Goal: Task Accomplishment & Management: Complete application form

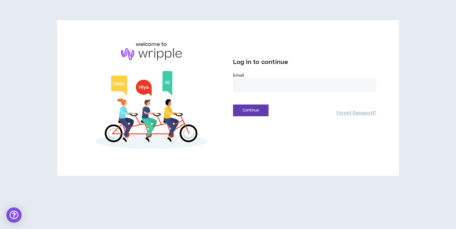
type input "**********"
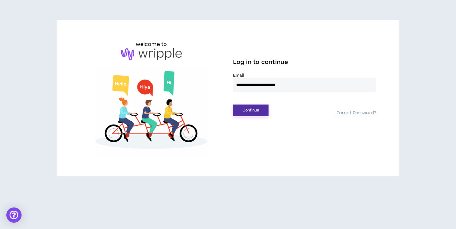
click at [254, 111] on button "Continue" at bounding box center [250, 111] width 35 height 12
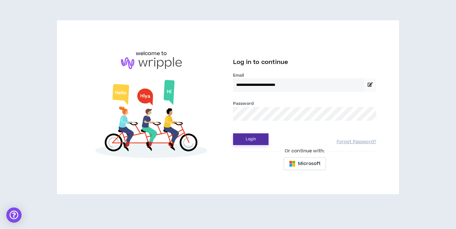
click at [246, 139] on button "Login" at bounding box center [250, 139] width 35 height 12
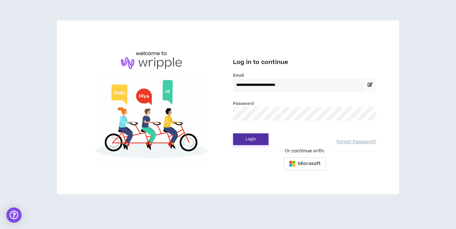
click at [244, 143] on button "Login" at bounding box center [250, 139] width 35 height 12
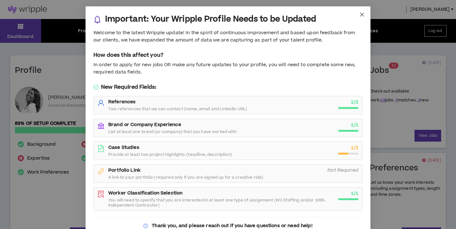
click at [364, 13] on icon "close" at bounding box center [361, 14] width 5 height 5
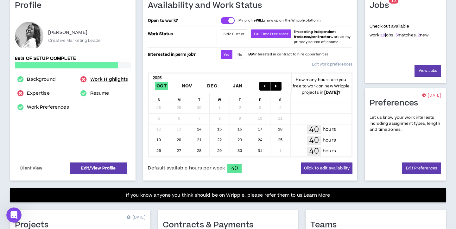
scroll to position [62, 0]
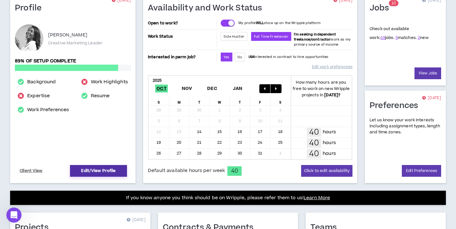
click at [99, 171] on link "Edit/View Profile" at bounding box center [98, 171] width 57 height 12
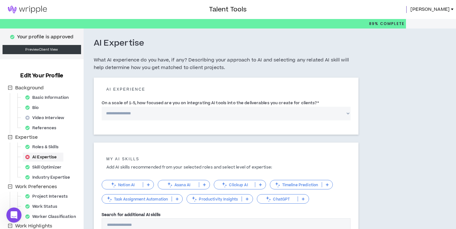
click at [450, 10] on link "[PERSON_NAME]" at bounding box center [433, 9] width 46 height 7
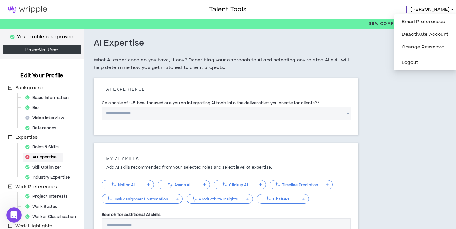
click at [16, 9] on img at bounding box center [27, 10] width 55 height 8
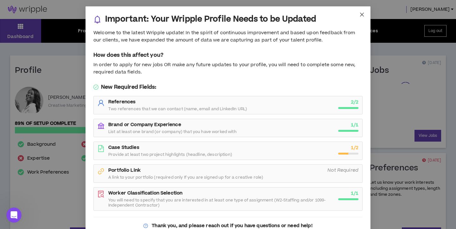
click at [359, 14] on icon "close" at bounding box center [361, 14] width 5 height 5
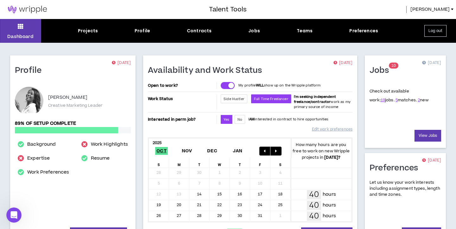
click at [449, 6] on span "[PERSON_NAME]" at bounding box center [429, 9] width 39 height 7
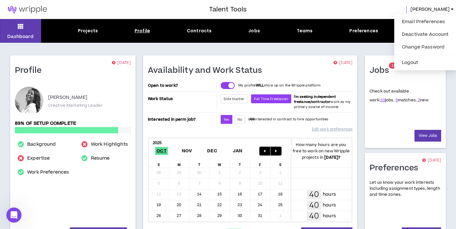
click at [139, 34] on div "Profile" at bounding box center [143, 31] width 16 height 7
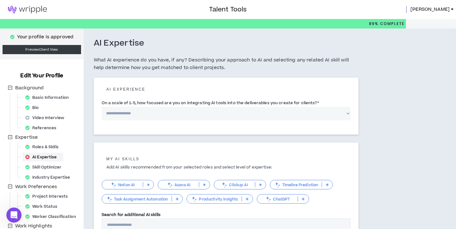
select select "*"
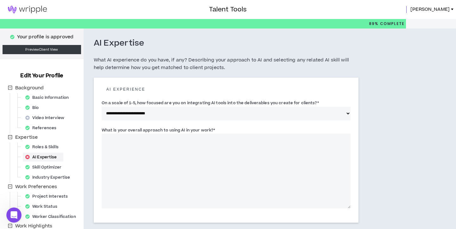
click at [155, 135] on textarea "What is your overall approach to using AI in your work? *" at bounding box center [226, 171] width 249 height 75
click at [154, 129] on label "What is your overall approach to using AI in your work? *" at bounding box center [159, 130] width 114 height 10
click at [154, 134] on textarea "What is your overall approach to using AI in your work? *" at bounding box center [226, 171] width 249 height 75
click at [154, 129] on label "What is your overall approach to using AI in your work? *" at bounding box center [159, 130] width 114 height 10
click at [154, 134] on textarea "What is your overall approach to using AI in your work? *" at bounding box center [226, 171] width 249 height 75
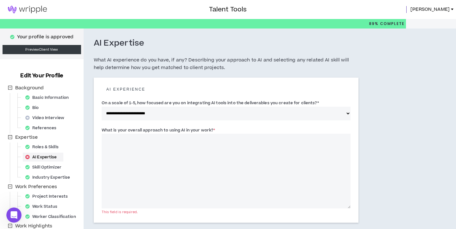
click at [154, 129] on label "What is your overall approach to using AI in your work? *" at bounding box center [159, 130] width 114 height 10
click at [154, 134] on textarea "What is your overall approach to using AI in your work? *" at bounding box center [226, 171] width 249 height 75
click at [231, 125] on div "What is your overall approach to using AI in your work? * This field is require…" at bounding box center [226, 169] width 249 height 88
drag, startPoint x: 221, startPoint y: 129, endPoint x: 91, endPoint y: 131, distance: 130.2
click at [91, 131] on div "**********" at bounding box center [226, 193] width 285 height 328
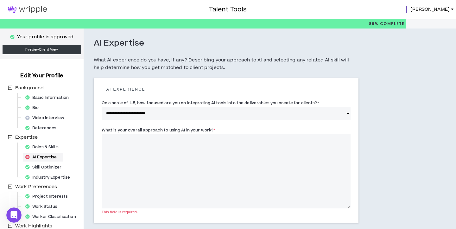
copy label "What is your overall approach to using AI in your work? *"
click at [181, 149] on textarea "What is your overall approach to using AI in your work? *" at bounding box center [226, 171] width 249 height 75
paste textarea "**********"
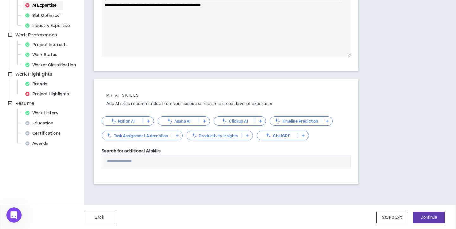
scroll to position [151, 0]
type textarea "**********"
click at [134, 121] on p "Notion AI" at bounding box center [122, 121] width 41 height 5
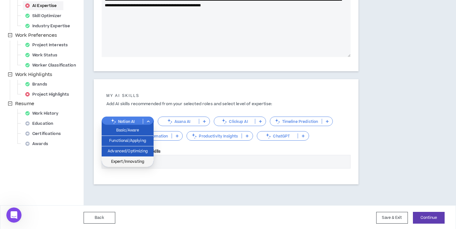
click at [141, 160] on span "Expert/Innovating" at bounding box center [127, 161] width 44 height 7
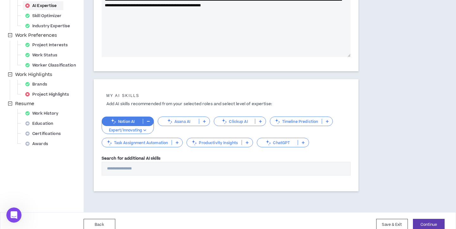
click at [187, 119] on p "Asana AI" at bounding box center [178, 121] width 41 height 5
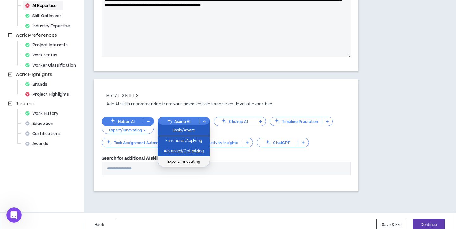
click at [180, 162] on span "Expert/Innovating" at bounding box center [184, 161] width 44 height 7
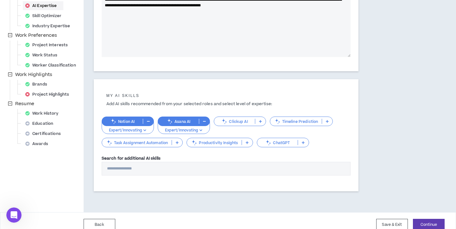
click at [186, 121] on p "Asana AI" at bounding box center [178, 121] width 41 height 5
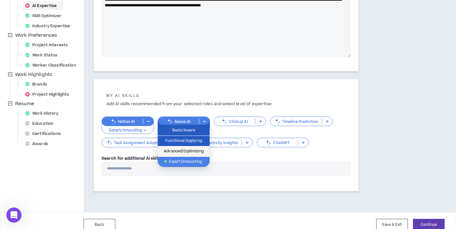
click at [184, 153] on span "Advanced/Optimizing" at bounding box center [184, 151] width 44 height 7
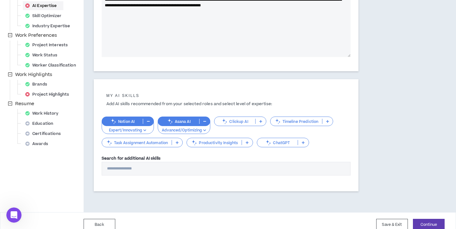
click at [135, 119] on p "Notion AI" at bounding box center [122, 121] width 41 height 5
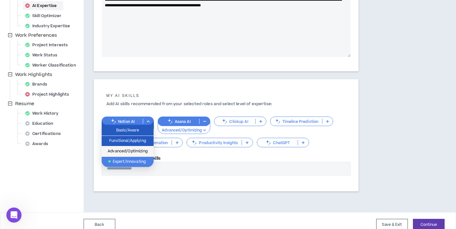
click at [136, 150] on span "Advanced/Optimizing" at bounding box center [127, 151] width 44 height 7
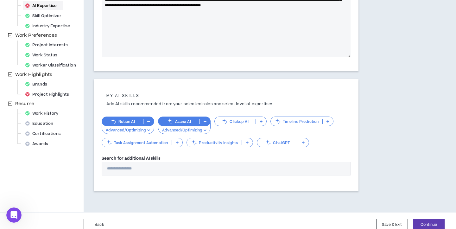
click at [151, 143] on p "Task Assignment Automation" at bounding box center [137, 142] width 70 height 5
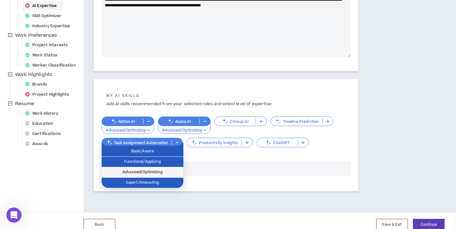
click at [153, 171] on span "Advanced/Optimizing" at bounding box center [142, 172] width 74 height 7
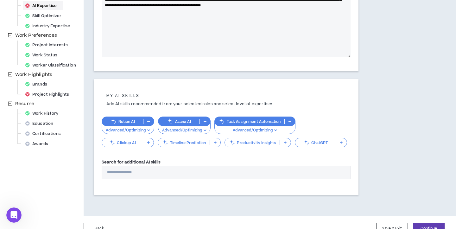
click at [314, 144] on div "ChatGPT" at bounding box center [321, 143] width 52 height 10
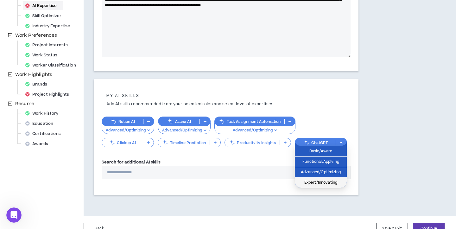
click at [310, 181] on span "Expert/Innovating" at bounding box center [321, 182] width 44 height 7
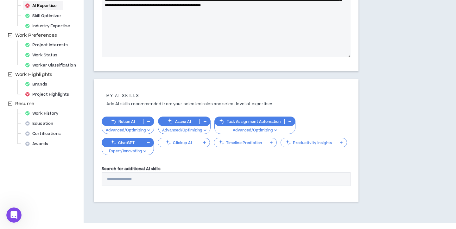
click at [251, 142] on p "Timeline Prediction" at bounding box center [240, 142] width 52 height 5
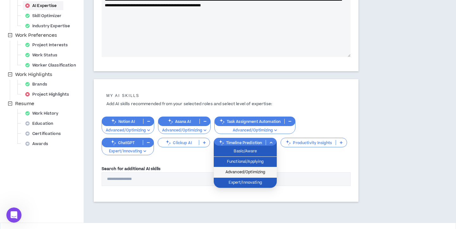
click at [255, 171] on span "Advanced/Optimizing" at bounding box center [245, 172] width 55 height 7
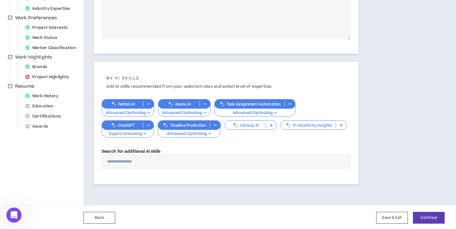
scroll to position [168, 0]
click at [430, 215] on button "Continue" at bounding box center [429, 218] width 32 height 12
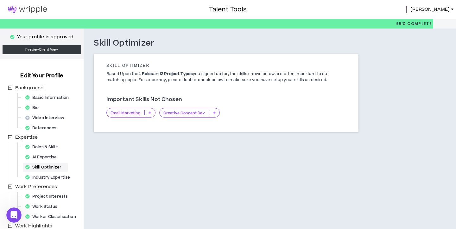
click at [213, 110] on p at bounding box center [214, 112] width 10 height 5
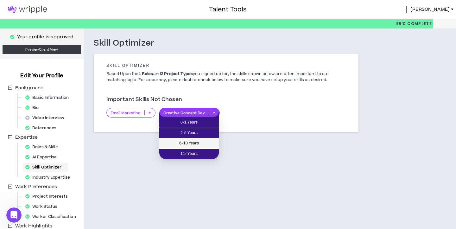
click at [196, 143] on span "6-10 Years" at bounding box center [189, 143] width 52 height 7
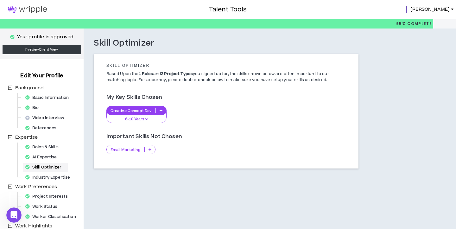
click at [140, 149] on p "Email Marketing" at bounding box center [126, 149] width 38 height 5
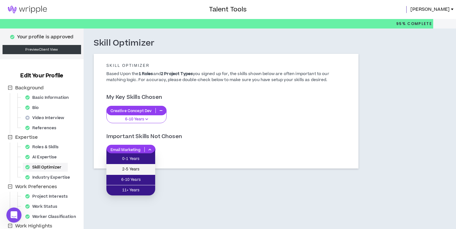
click at [143, 168] on span "2-5 Years" at bounding box center [130, 169] width 41 height 7
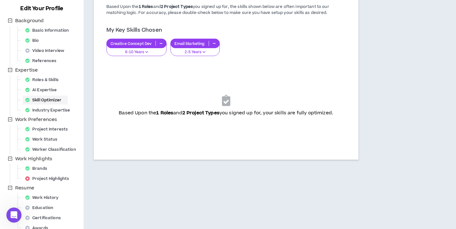
scroll to position [67, 0]
click at [183, 169] on div "Skill Optimizer Skill Optimizer Based Upon the 1 Roles and 2 Project Types you …" at bounding box center [226, 72] width 285 height 222
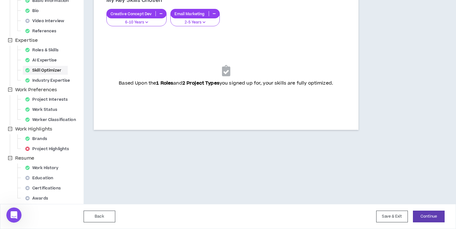
scroll to position [97, 0]
click at [431, 220] on button "Continue" at bounding box center [429, 217] width 32 height 12
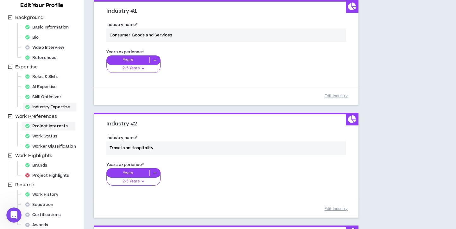
scroll to position [81, 0]
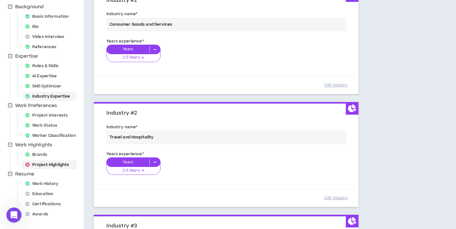
click at [51, 164] on div "Project Highlights" at bounding box center [49, 164] width 53 height 9
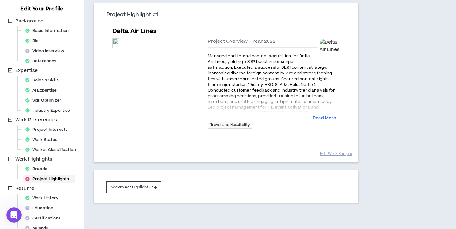
scroll to position [71, 0]
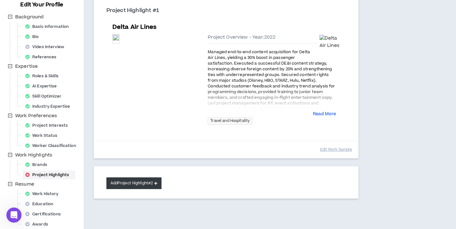
click at [146, 181] on button "Add Project Highlight #2" at bounding box center [133, 183] width 55 height 12
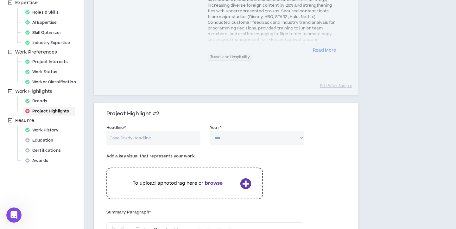
scroll to position [140, 0]
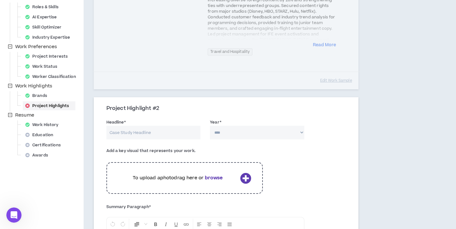
click at [152, 132] on input "Headline *" at bounding box center [153, 133] width 94 height 14
type input "[DEMOGRAPHIC_DATA]-fil-A"
select select "****"
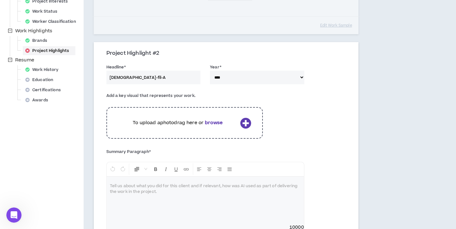
scroll to position [195, 0]
click at [162, 194] on div at bounding box center [205, 201] width 197 height 48
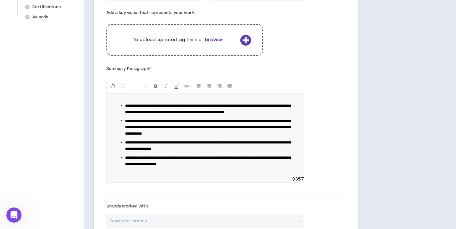
scroll to position [287, 0]
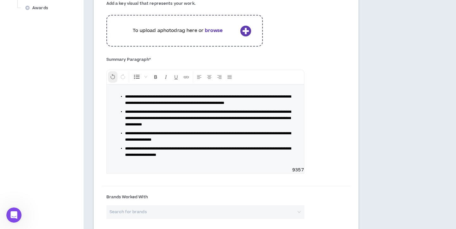
drag, startPoint x: 221, startPoint y: 159, endPoint x: 113, endPoint y: 78, distance: 135.3
click at [113, 78] on div "**********" at bounding box center [205, 122] width 198 height 104
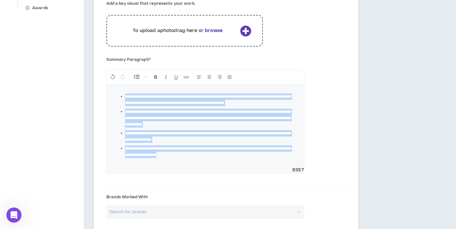
copy ul "**********"
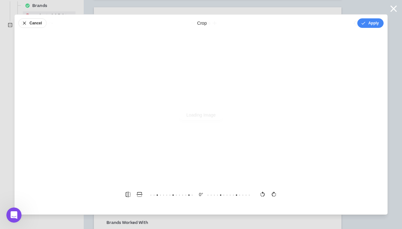
scroll to position [0, 0]
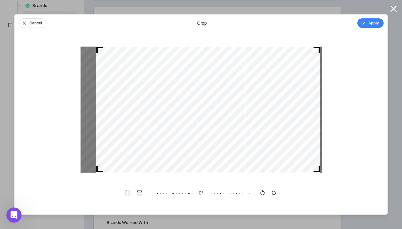
drag, startPoint x: 236, startPoint y: 117, endPoint x: 242, endPoint y: 117, distance: 6.7
click at [242, 117] on div at bounding box center [208, 110] width 224 height 126
click at [373, 20] on button "Apply" at bounding box center [370, 23] width 26 height 10
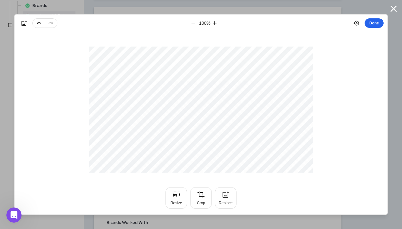
click at [377, 26] on button "Done" at bounding box center [373, 23] width 19 height 10
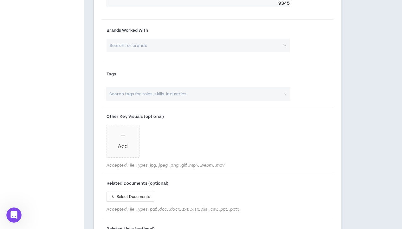
scroll to position [428, 0]
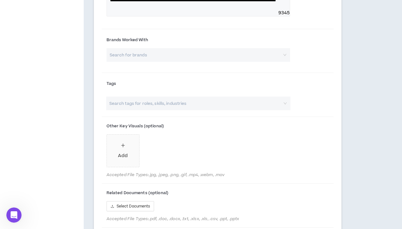
click at [265, 62] on input "search" at bounding box center [196, 55] width 172 height 14
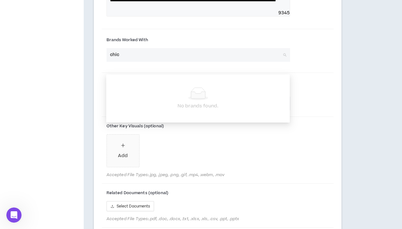
type input "[DEMOGRAPHIC_DATA]"
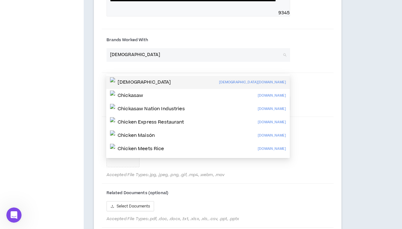
click at [206, 83] on div "[DEMOGRAPHIC_DATA] [DEMOGRAPHIC_DATA][DOMAIN_NAME]" at bounding box center [198, 82] width 176 height 10
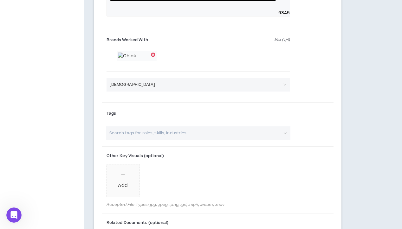
click at [158, 89] on span "[DEMOGRAPHIC_DATA]" at bounding box center [198, 85] width 177 height 10
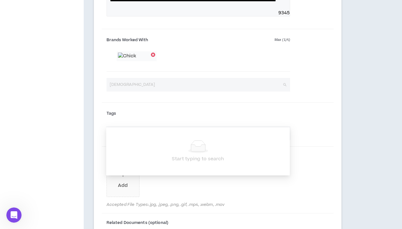
click at [158, 89] on span "[DEMOGRAPHIC_DATA]" at bounding box center [198, 85] width 177 height 10
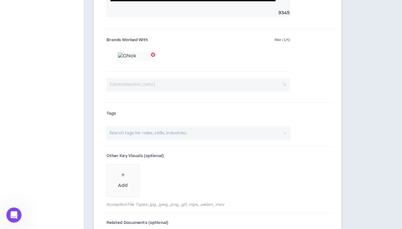
click at [158, 89] on span "[DEMOGRAPHIC_DATA]" at bounding box center [198, 85] width 177 height 10
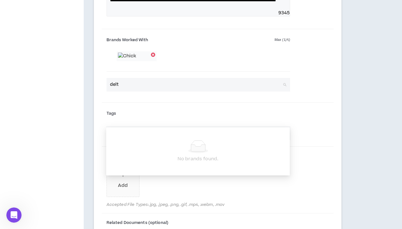
type input "delta"
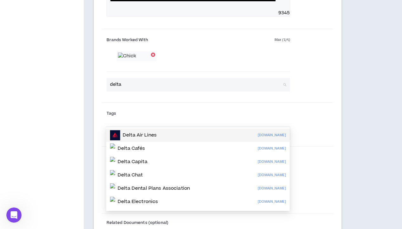
click at [157, 134] on div "Delta Air Lines [DOMAIN_NAME]" at bounding box center [198, 135] width 176 height 10
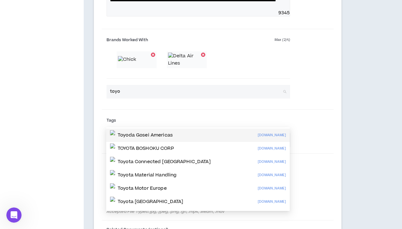
type input "too"
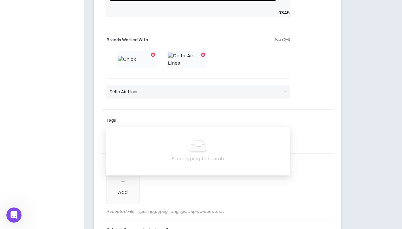
drag, startPoint x: 155, startPoint y: 135, endPoint x: 155, endPoint y: 200, distance: 64.3
click at [155, 200] on div "Add" at bounding box center [197, 188] width 183 height 35
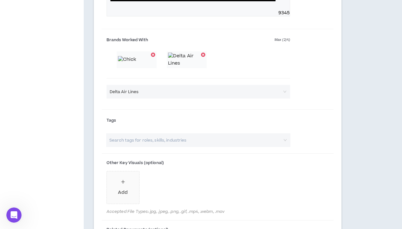
click at [169, 97] on span "Delta Air Lines" at bounding box center [198, 92] width 177 height 10
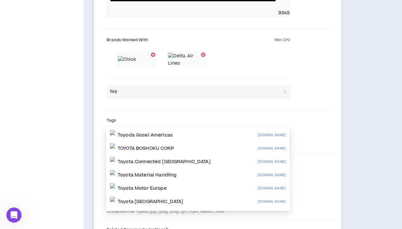
type input "toyo"
drag, startPoint x: 169, startPoint y: 121, endPoint x: 117, endPoint y: 202, distance: 96.3
click at [117, 202] on span "Add" at bounding box center [123, 187] width 32 height 32
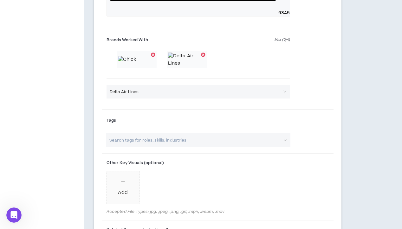
click at [151, 97] on span "Delta Air Lines" at bounding box center [198, 92] width 177 height 10
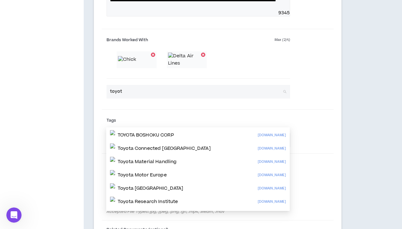
type input "toyota"
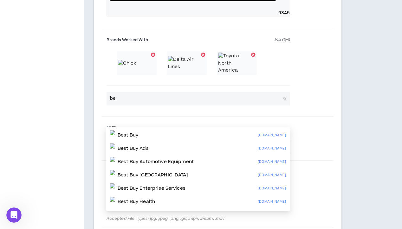
type input "b"
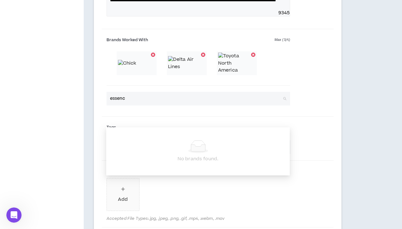
type input "essence"
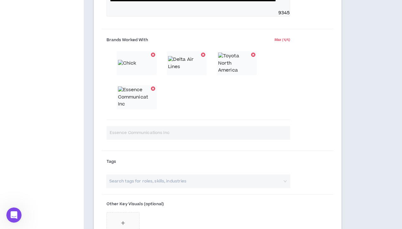
click at [305, 132] on div "Brands Worked With Max ( 4 / 4 ) Essence Communications Inc" at bounding box center [218, 90] width 232 height 117
click at [152, 91] on div at bounding box center [153, 88] width 4 height 4
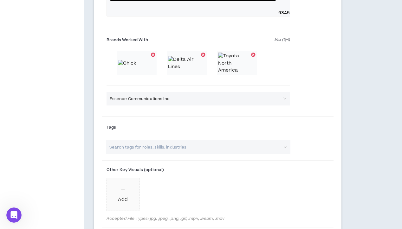
click at [150, 104] on span "Essence Communications Inc" at bounding box center [198, 99] width 177 height 10
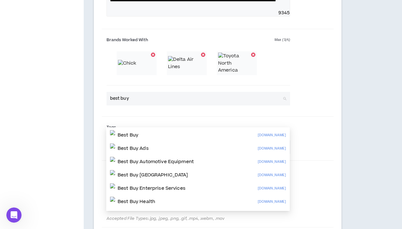
type input "Best Buy"
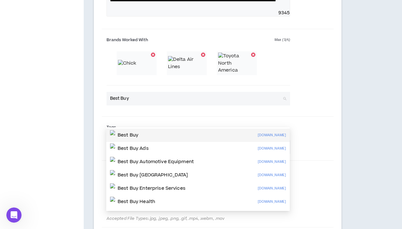
drag, startPoint x: 150, startPoint y: 118, endPoint x: 156, endPoint y: 138, distance: 20.8
click at [156, 138] on div "Best Buy [DOMAIN_NAME]" at bounding box center [198, 135] width 176 height 10
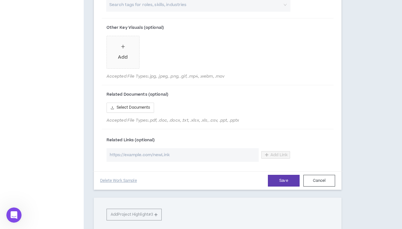
scroll to position [641, 0]
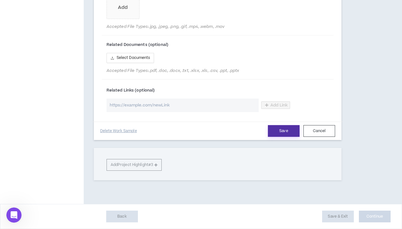
click at [287, 137] on button "Save" at bounding box center [284, 131] width 32 height 12
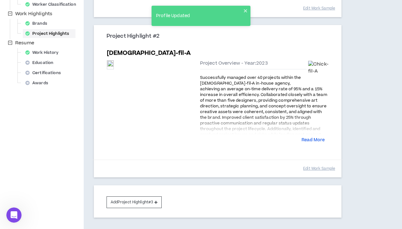
scroll to position [222, 0]
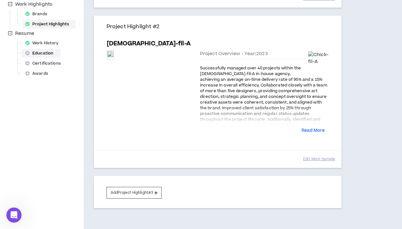
click at [49, 54] on div "Education" at bounding box center [41, 53] width 37 height 9
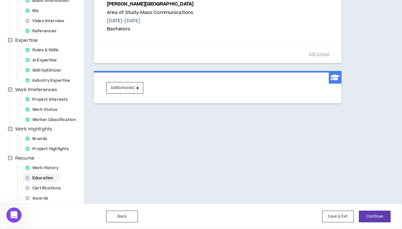
scroll to position [97, 0]
click at [377, 215] on button "Continue" at bounding box center [374, 217] width 32 height 12
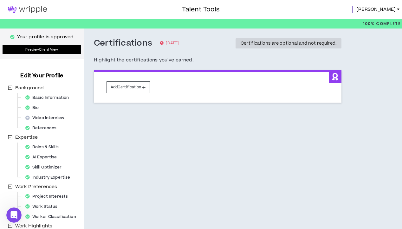
click at [44, 51] on link "Preview Client View" at bounding box center [42, 49] width 79 height 9
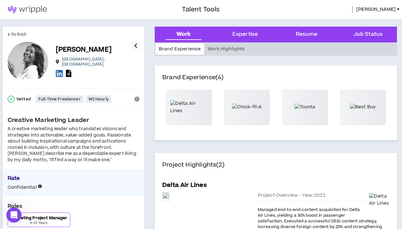
click at [21, 65] on div at bounding box center [28, 62] width 41 height 41
click at [136, 44] on icon "button" at bounding box center [135, 46] width 3 height 8
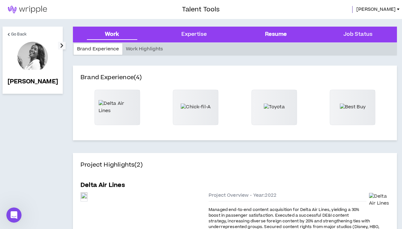
click at [281, 30] on div "Resume" at bounding box center [276, 34] width 22 height 8
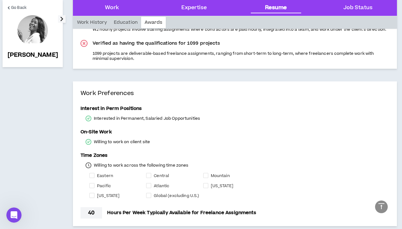
scroll to position [974, 0]
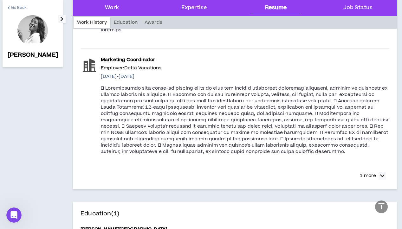
click at [14, 6] on span "Go Back" at bounding box center [19, 8] width 16 height 6
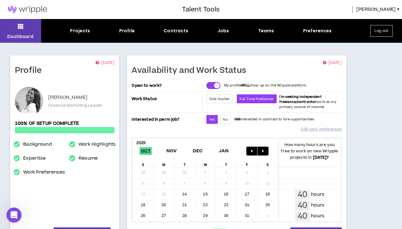
scroll to position [32, 0]
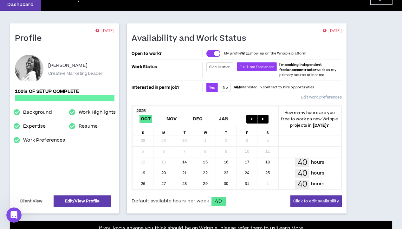
click at [267, 68] on span "Full Time Freelancer" at bounding box center [257, 66] width 40 height 9
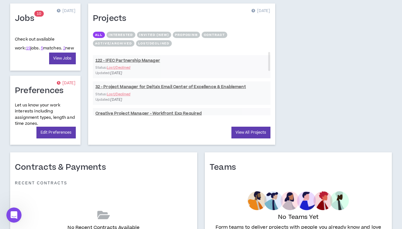
scroll to position [271, 0]
click at [54, 135] on link "Edit Preferences" at bounding box center [55, 133] width 39 height 12
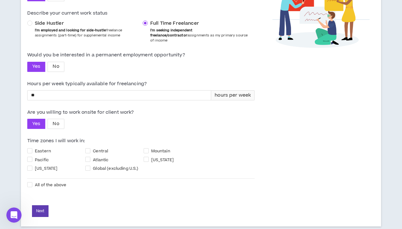
scroll to position [104, 0]
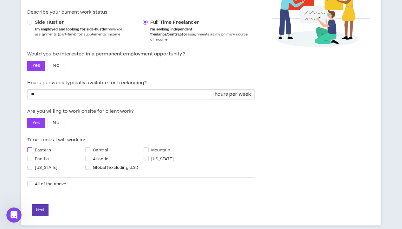
click at [30, 152] on label "Eastern" at bounding box center [56, 149] width 58 height 7
checkbox input "****"
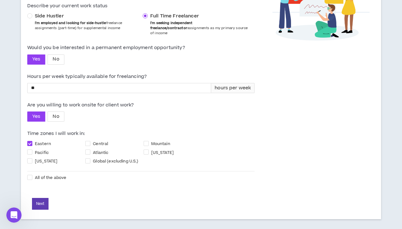
scroll to position [110, 0]
click at [87, 159] on span at bounding box center [87, 161] width 5 height 5
checkbox input "****"
click at [90, 143] on span at bounding box center [87, 143] width 5 height 5
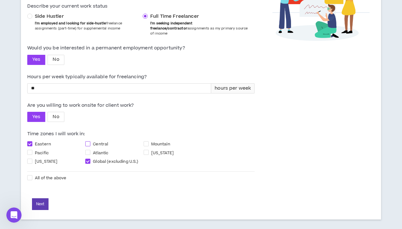
checkbox input "****"
click at [42, 200] on button "Next" at bounding box center [40, 204] width 16 height 12
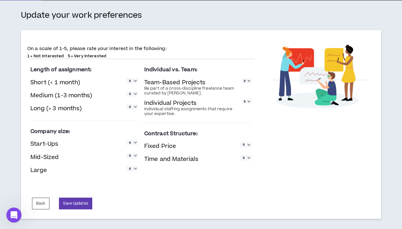
scroll to position [50, 0]
click at [82, 205] on button "Save Updates" at bounding box center [75, 204] width 33 height 12
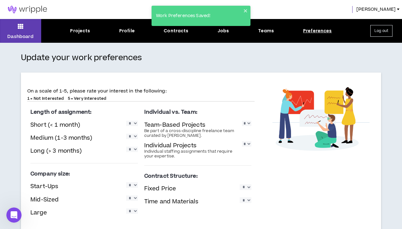
scroll to position [0, 0]
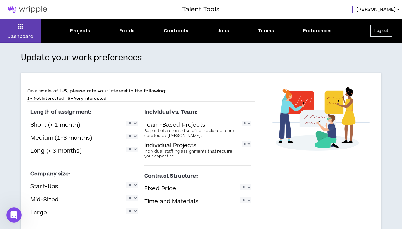
click at [127, 32] on div "Profile" at bounding box center [127, 31] width 16 height 7
select select "*"
select select "US"
select select "*******"
select select "*"
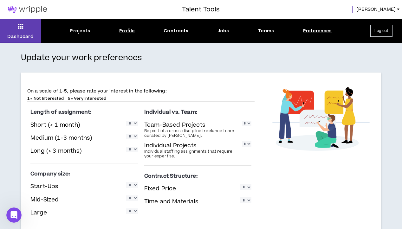
select select "**********"
select select "*****"
select select "**********"
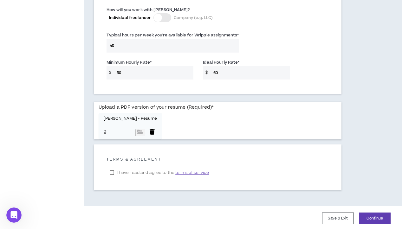
scroll to position [469, 0]
click at [147, 130] on div at bounding box center [152, 132] width 10 height 7
click at [143, 129] on input "file" at bounding box center [139, 132] width 10 height 7
click at [381, 219] on button "Continue" at bounding box center [374, 219] width 32 height 12
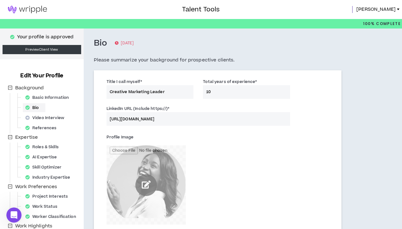
click at [149, 182] on input "file" at bounding box center [145, 184] width 79 height 79
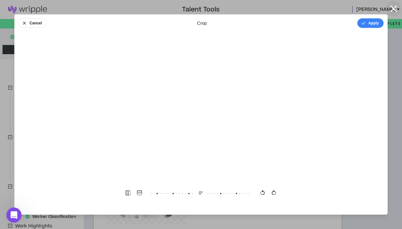
click at [395, 9] on icon "button" at bounding box center [393, 8] width 11 height 11
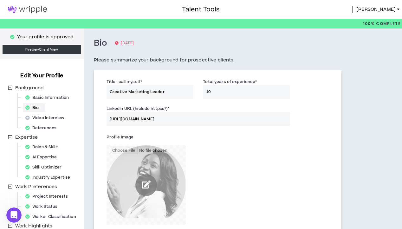
click at [144, 189] on input "file" at bounding box center [145, 184] width 79 height 79
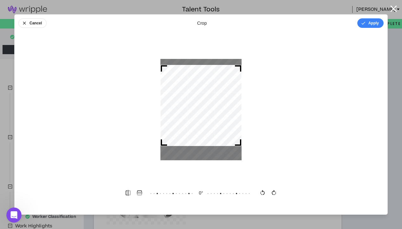
drag, startPoint x: 221, startPoint y: 102, endPoint x: 223, endPoint y: 98, distance: 4.4
click at [223, 98] on div at bounding box center [200, 105] width 81 height 81
click at [377, 23] on button "Apply" at bounding box center [370, 23] width 26 height 10
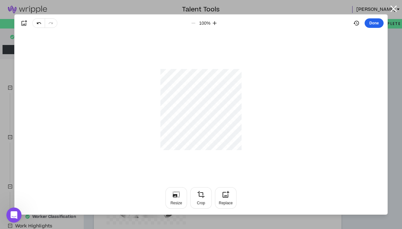
click at [377, 23] on button "Done" at bounding box center [373, 23] width 19 height 10
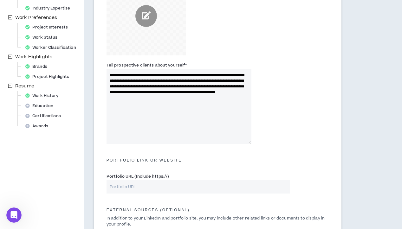
scroll to position [168, 0]
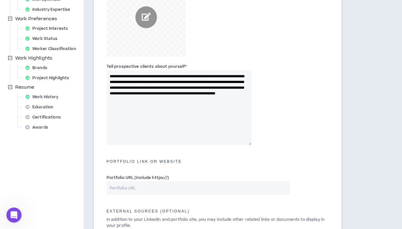
click at [214, 100] on textarea "**********" at bounding box center [178, 107] width 145 height 75
drag, startPoint x: 212, startPoint y: 86, endPoint x: 204, endPoint y: 109, distance: 23.9
click at [204, 109] on textarea "**********" at bounding box center [178, 107] width 145 height 75
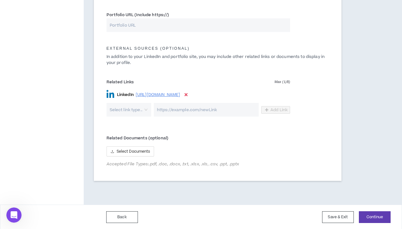
scroll to position [330, 0]
click at [369, 218] on button "Continue" at bounding box center [374, 218] width 32 height 12
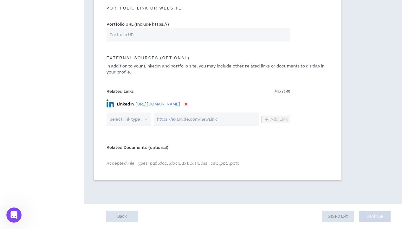
scroll to position [320, 0]
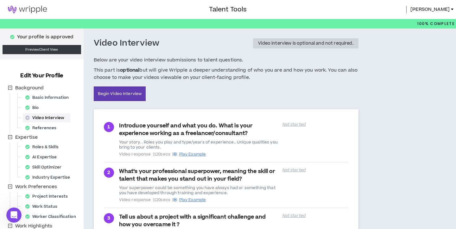
click at [26, 5] on link at bounding box center [27, 9] width 55 height 19
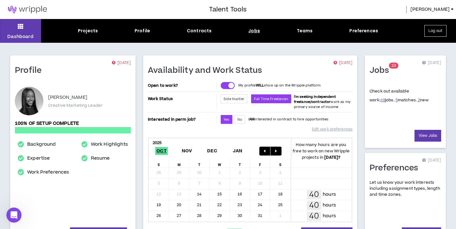
click at [253, 30] on div "Jobs" at bounding box center [254, 31] width 12 height 7
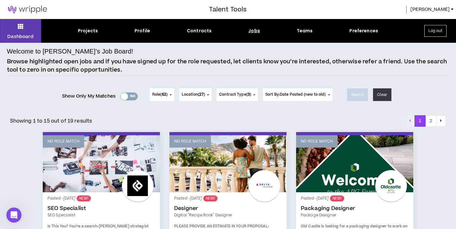
click at [124, 97] on div at bounding box center [124, 96] width 7 height 7
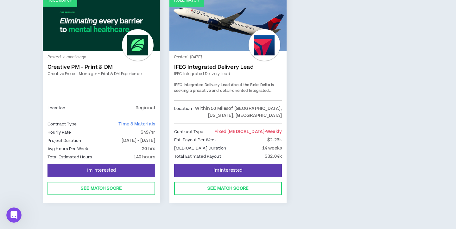
scroll to position [362, 0]
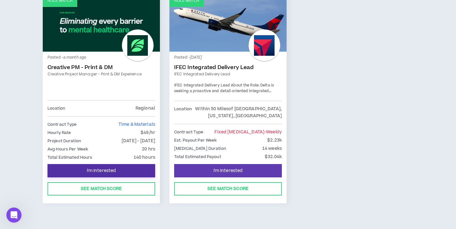
click at [116, 168] on span "I'm Interested" at bounding box center [101, 171] width 29 height 6
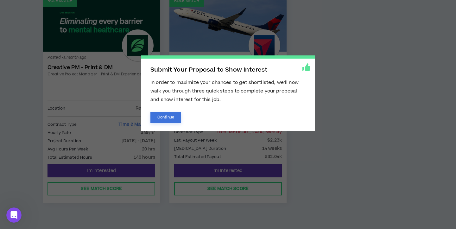
click at [175, 115] on button "Continue" at bounding box center [165, 117] width 31 height 11
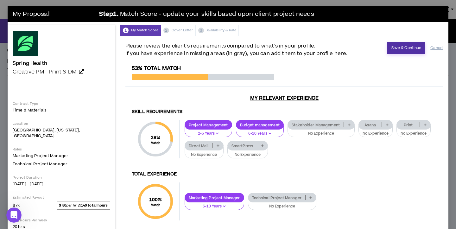
click at [403, 45] on button "Save & Continue" at bounding box center [406, 48] width 38 height 12
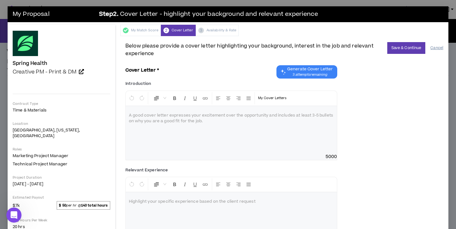
click at [438, 48] on button "Cancel" at bounding box center [436, 47] width 13 height 11
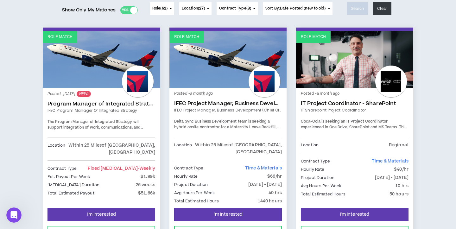
scroll to position [87, 0]
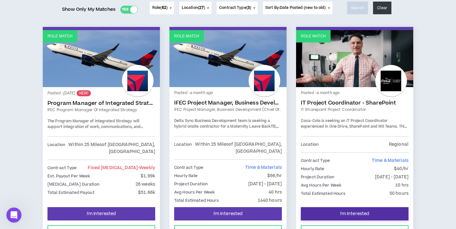
click at [348, 211] on span "I'm Interested" at bounding box center [354, 214] width 29 height 6
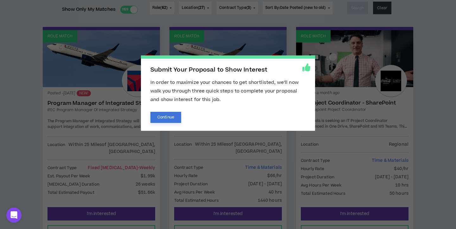
click at [172, 112] on button "Continue" at bounding box center [165, 117] width 31 height 11
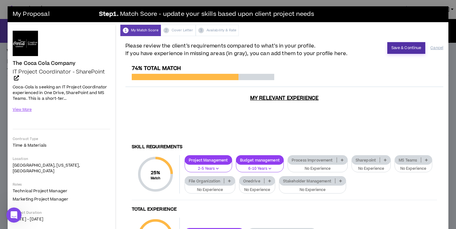
click at [406, 45] on button "Save & Continue" at bounding box center [406, 48] width 38 height 12
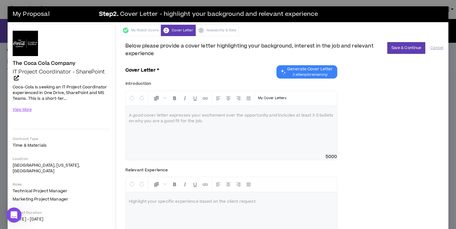
click at [318, 73] on span "3 attempts remaining" at bounding box center [310, 74] width 46 height 5
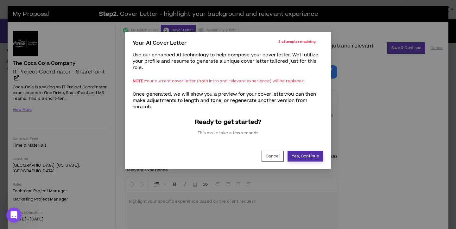
click at [306, 155] on button "Yes, Continue" at bounding box center [306, 156] width 36 height 11
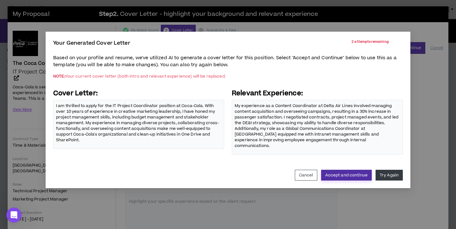
click at [352, 172] on button "Accept and continue" at bounding box center [346, 175] width 51 height 11
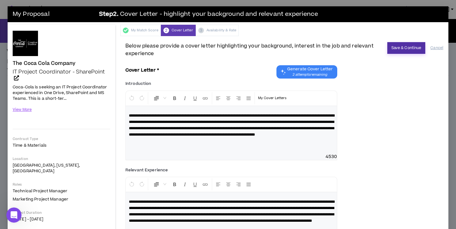
click at [404, 45] on button "Save & Continue" at bounding box center [406, 48] width 38 height 12
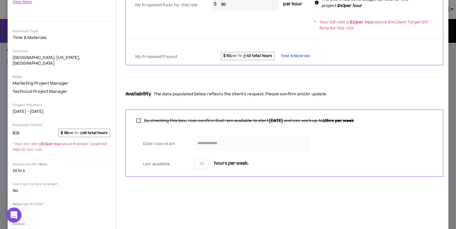
scroll to position [108, 0]
click at [240, 142] on input "**********" at bounding box center [252, 143] width 116 height 14
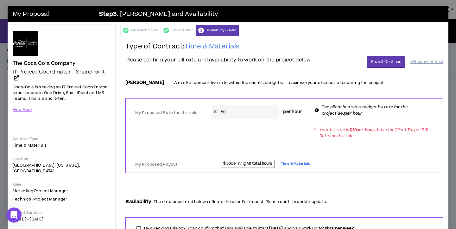
scroll to position [0, 0]
click at [384, 64] on button "Save & Continue" at bounding box center [386, 62] width 38 height 12
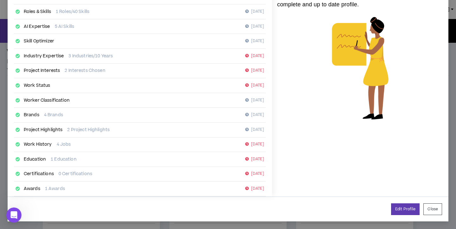
scroll to position [104, 0]
click at [438, 212] on button "Close" at bounding box center [432, 210] width 19 height 12
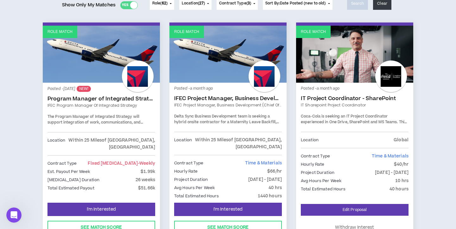
scroll to position [91, 0]
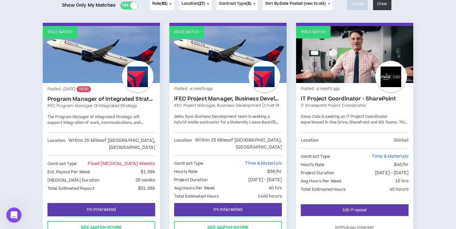
click at [116, 99] on link "Program Manager of Integrated Strategy" at bounding box center [102, 99] width 108 height 6
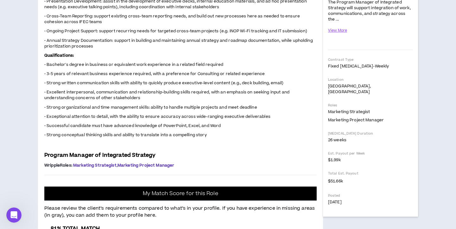
scroll to position [141, 0]
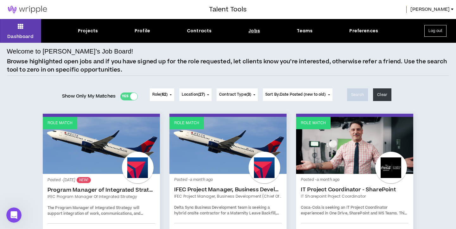
click at [142, 26] on div "Dashboard Projects Profile Contracts Jobs Teams Preferences Log out" at bounding box center [228, 31] width 456 height 24
click at [140, 33] on div "Profile" at bounding box center [143, 31] width 16 height 7
select select "*"
select select "US"
select select "*******"
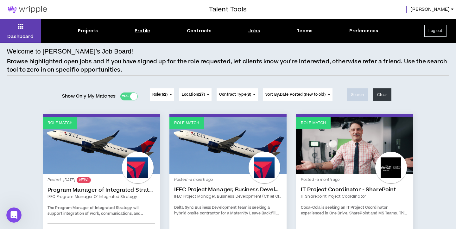
select select "*"
select select "**********"
select select "*****"
select select "**********"
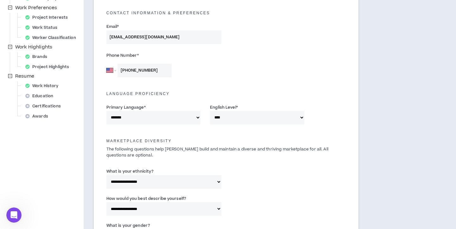
scroll to position [175, 0]
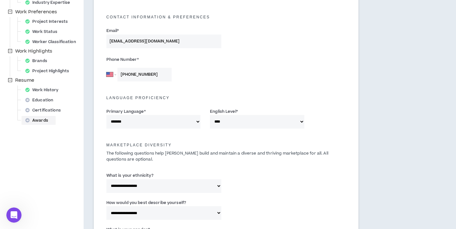
click at [45, 120] on div "Awards" at bounding box center [39, 120] width 32 height 9
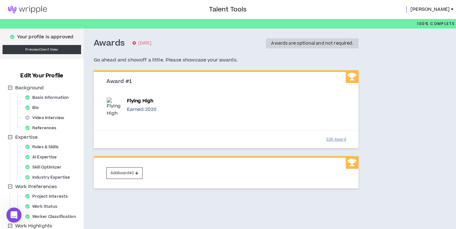
click at [342, 135] on button "Edit Award" at bounding box center [336, 139] width 32 height 11
select select "****"
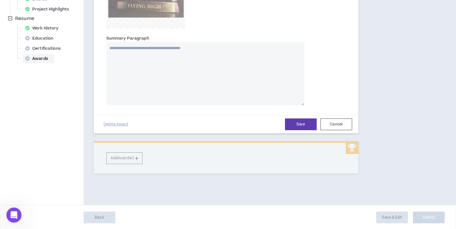
scroll to position [236, 0]
click at [312, 124] on button "Save" at bounding box center [301, 125] width 32 height 12
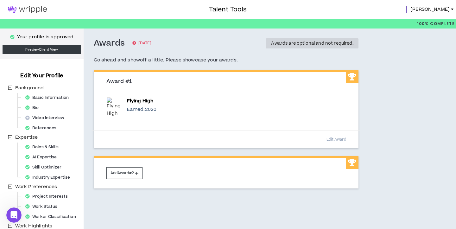
scroll to position [0, 0]
click at [42, 11] on img at bounding box center [27, 10] width 55 height 8
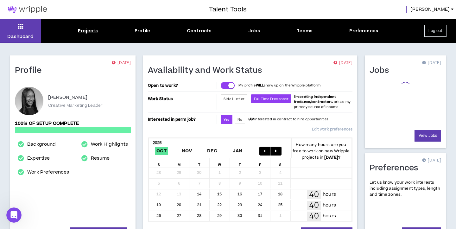
click at [93, 33] on div "Projects" at bounding box center [88, 31] width 20 height 7
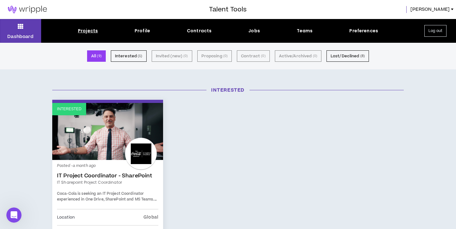
click at [259, 31] on div "Projects Profile Contracts Jobs Teams Preferences" at bounding box center [228, 31] width 374 height 7
click at [255, 31] on div "Jobs" at bounding box center [254, 31] width 12 height 7
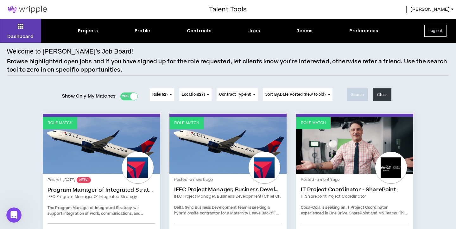
click at [133, 98] on div at bounding box center [133, 96] width 7 height 7
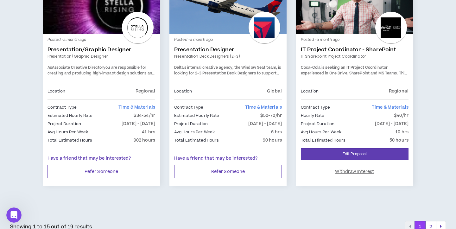
scroll to position [1098, 0]
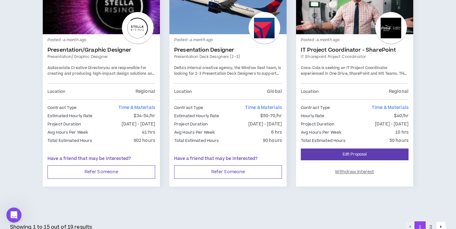
click at [433, 221] on button "2" at bounding box center [430, 226] width 11 height 11
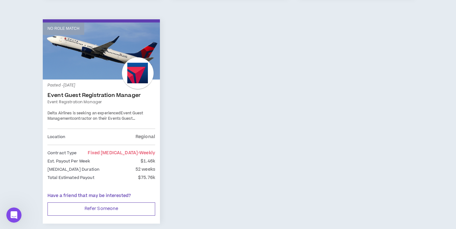
scroll to position [347, 0]
